Goal: Task Accomplishment & Management: Use online tool/utility

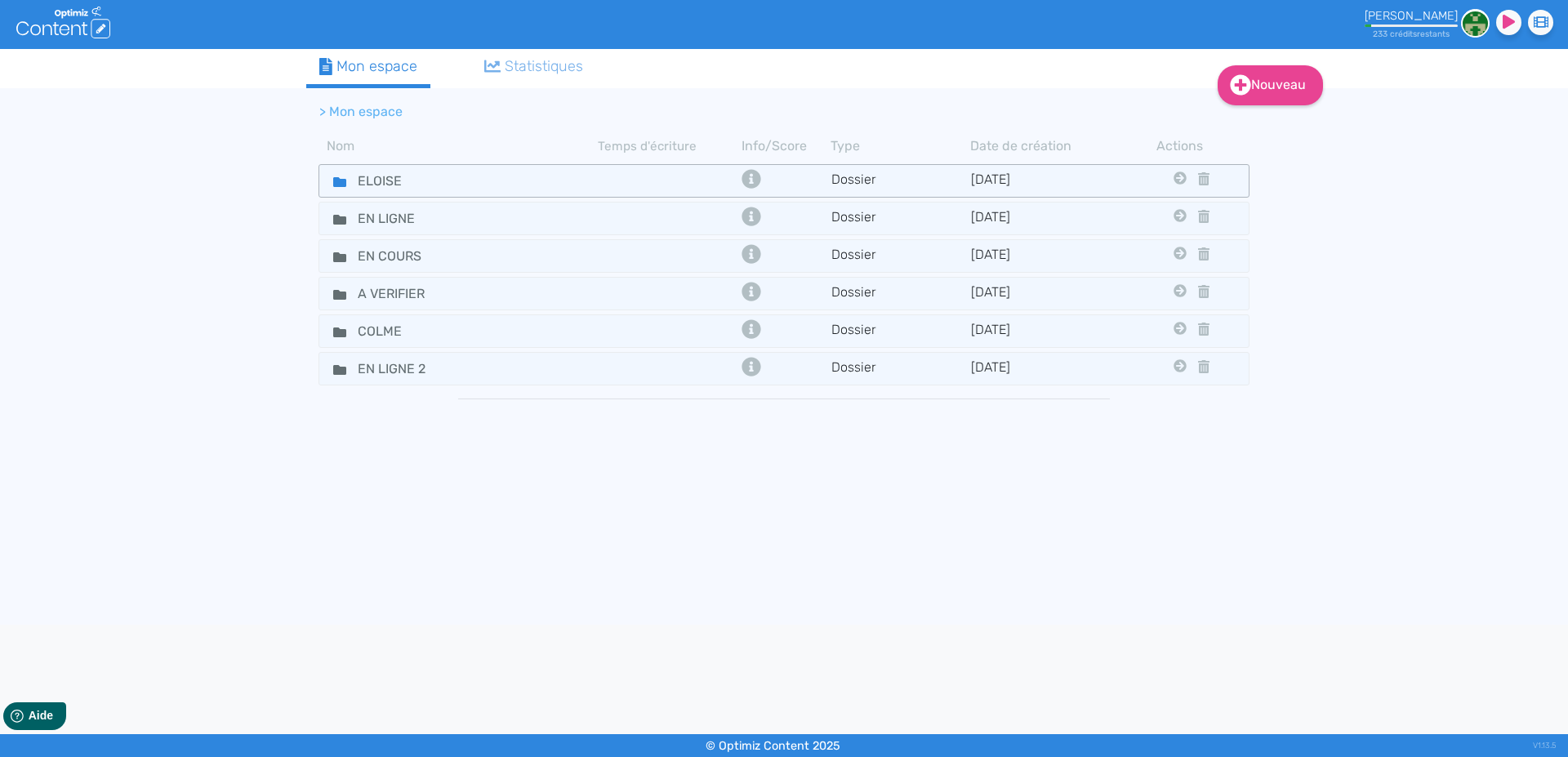
drag, startPoint x: 329, startPoint y: 162, endPoint x: 335, endPoint y: 172, distance: 11.7
click at [333, 169] on tbody "ELOISE Dossier [DATE] En Ligne En Cours A Verifier Colme En Ligne 2 EN LIGNE Do…" at bounding box center [784, 386] width 956 height 454
click at [337, 184] on icon at bounding box center [340, 182] width 13 height 10
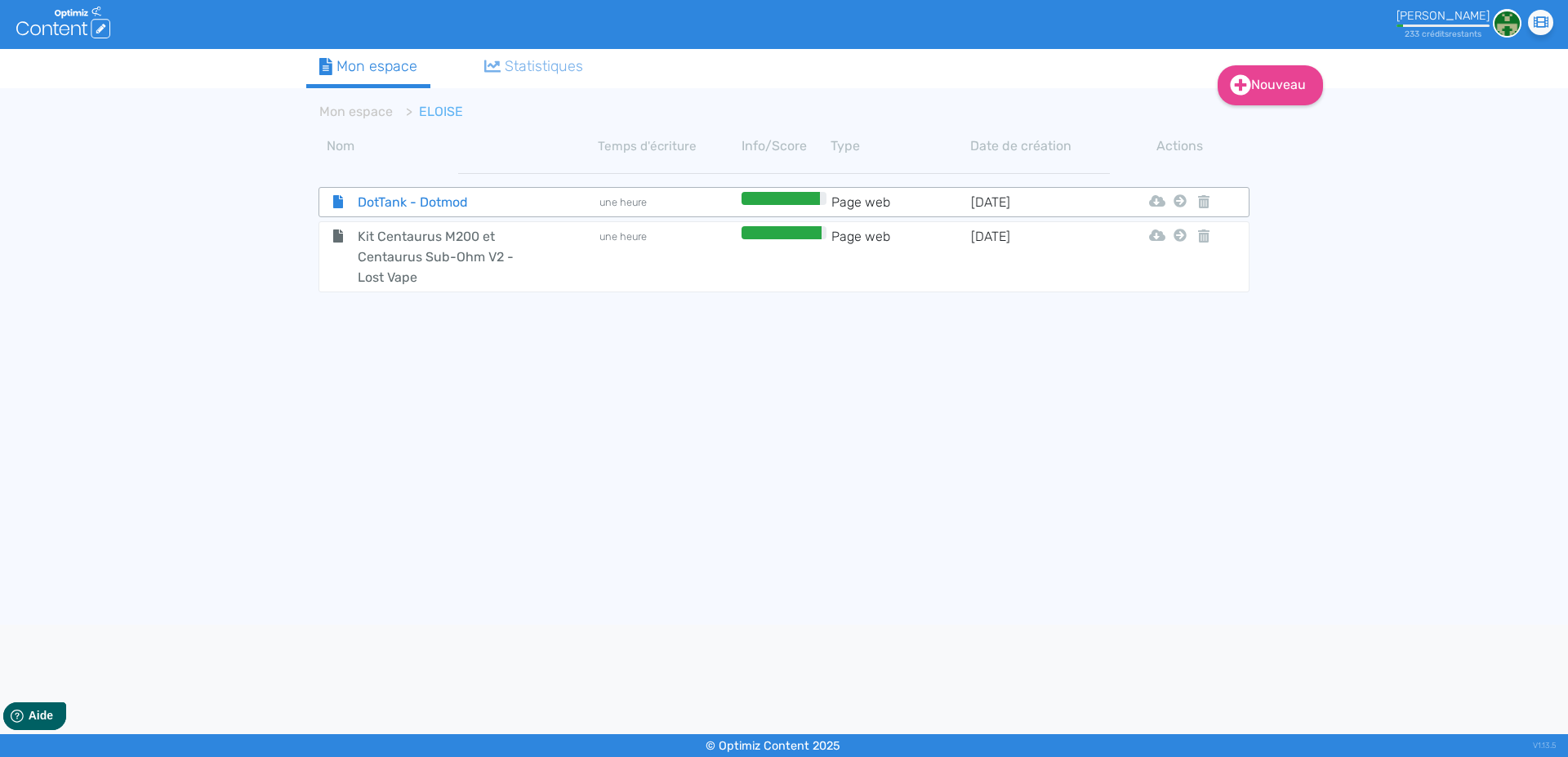
click at [378, 200] on span "DotTank - Dotmod" at bounding box center [437, 202] width 184 height 20
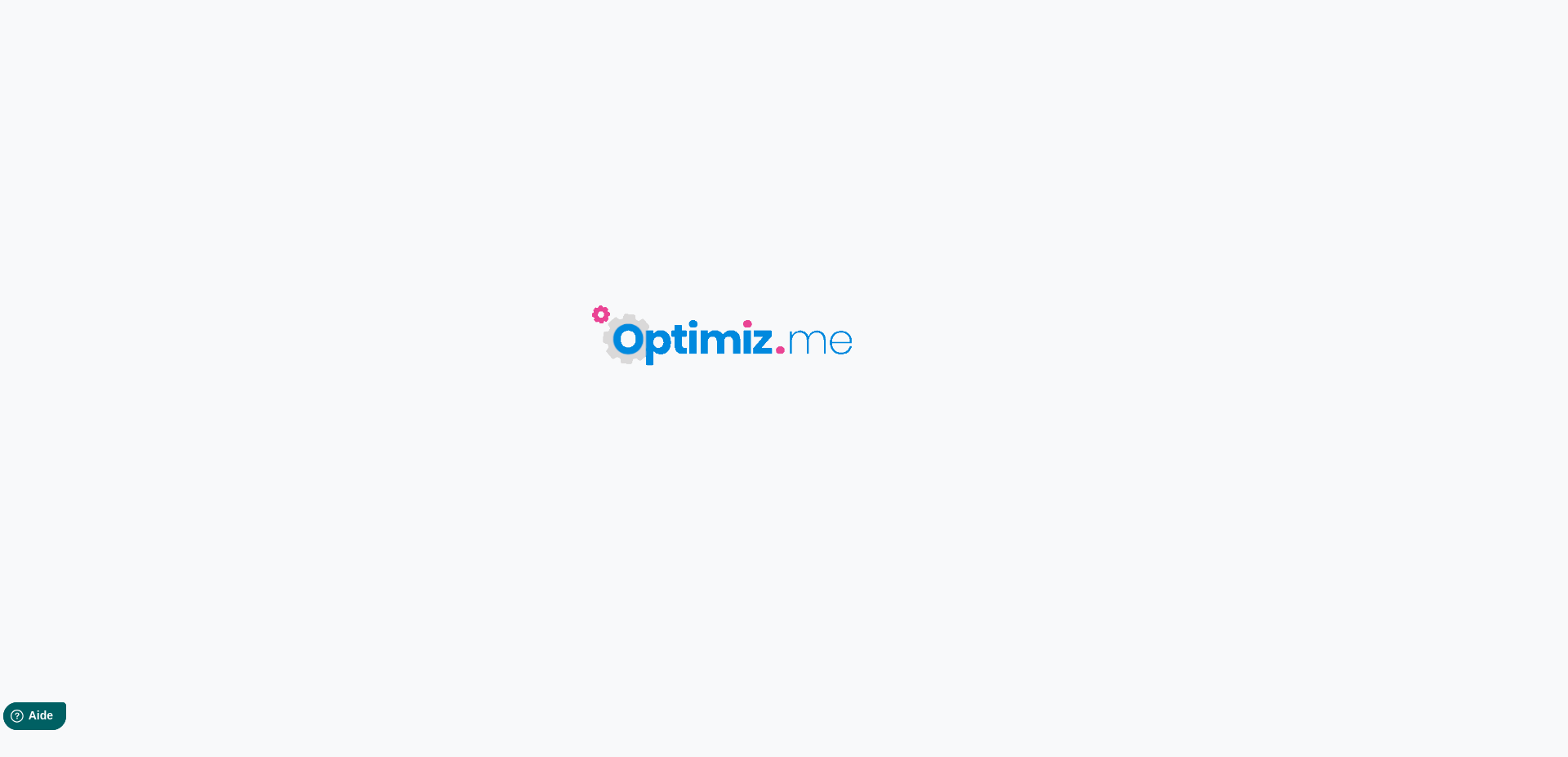
type input "DotTank - Dotmod"
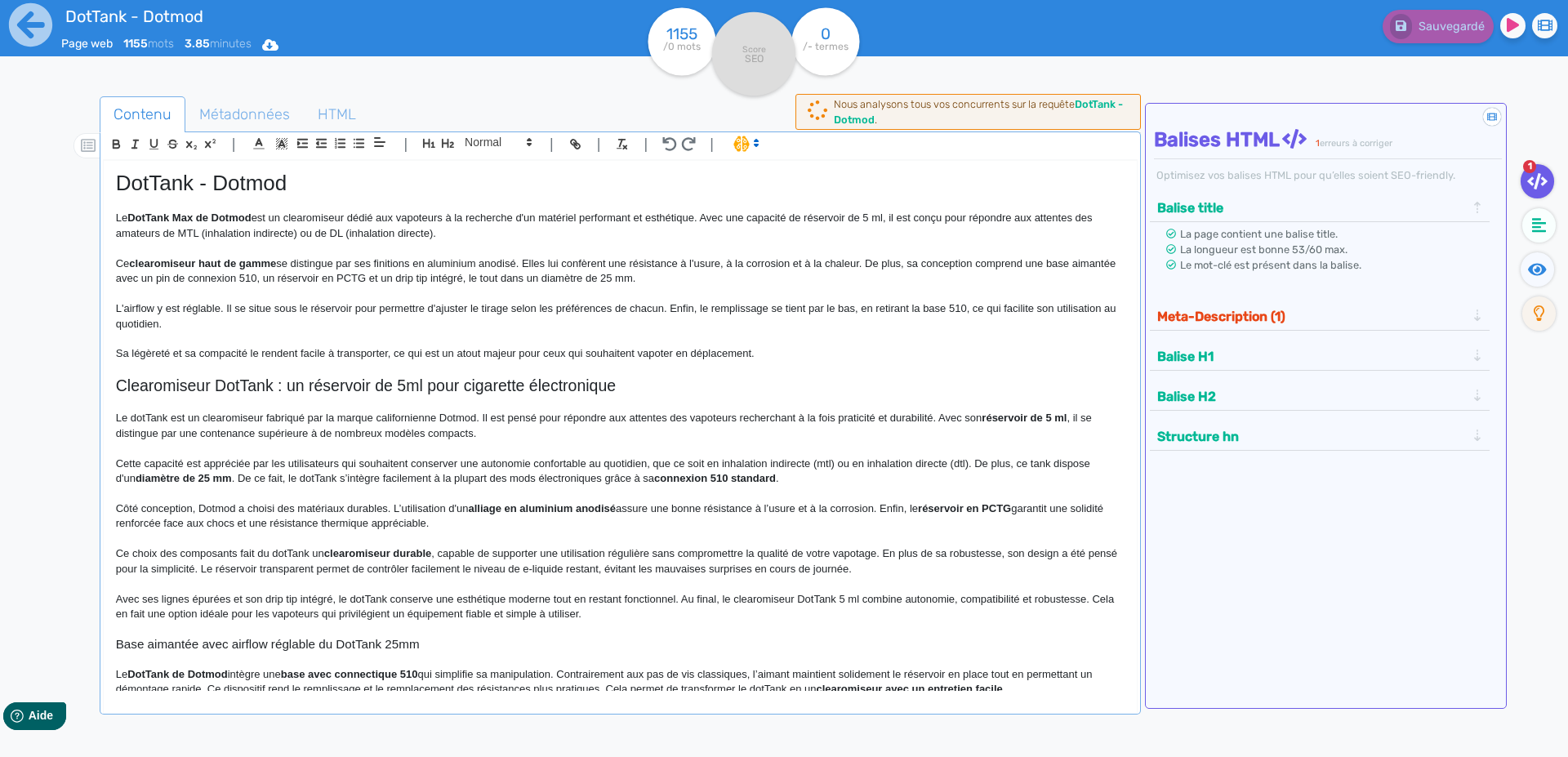
click at [434, 346] on p at bounding box center [620, 339] width 1009 height 15
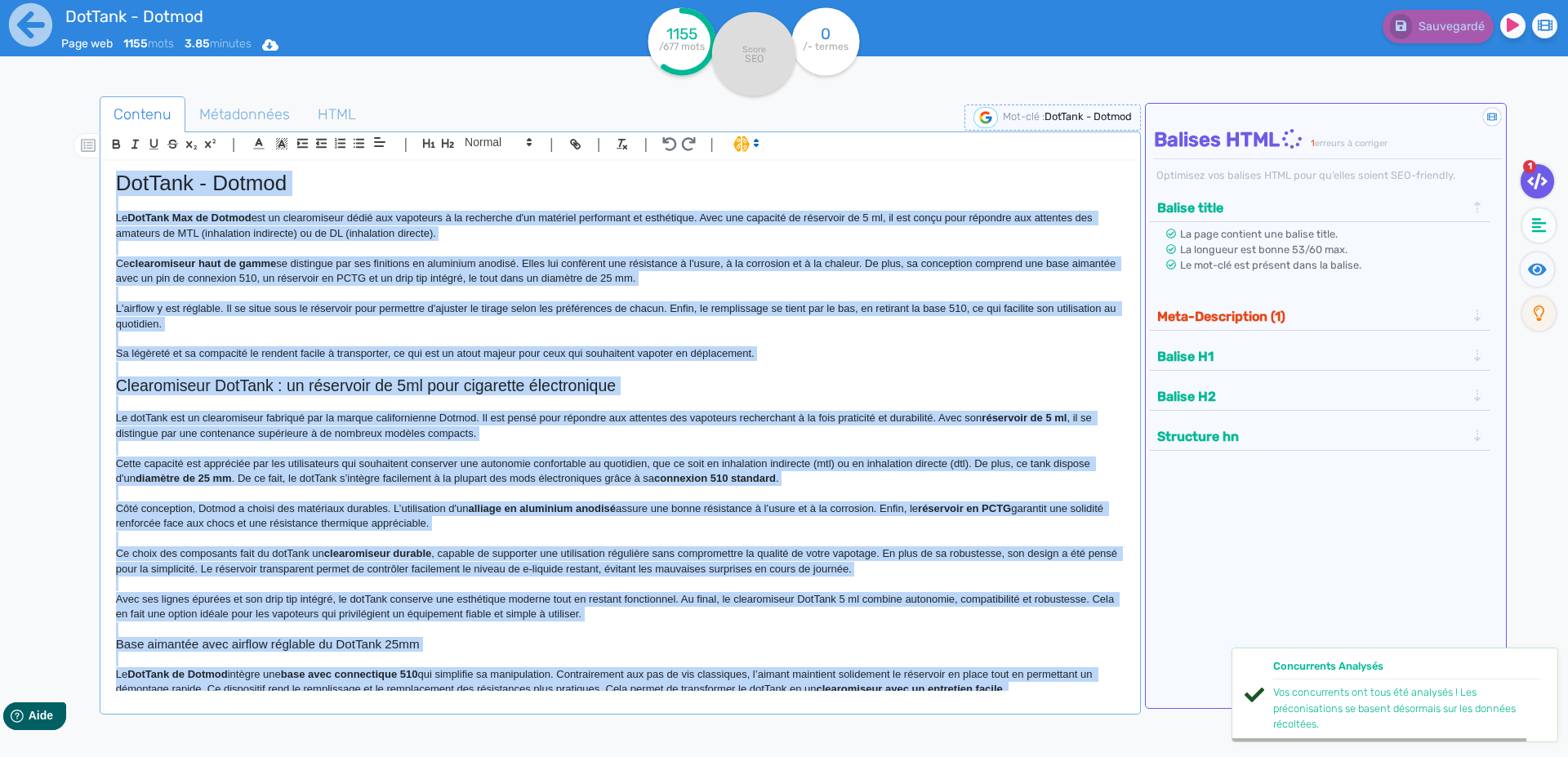
copy div "LorEmip - Dolors Am ConSect Adi el Seddoe tem in utlaboreetdo magna ali enimadm…"
